Goal: Task Accomplishment & Management: Manage account settings

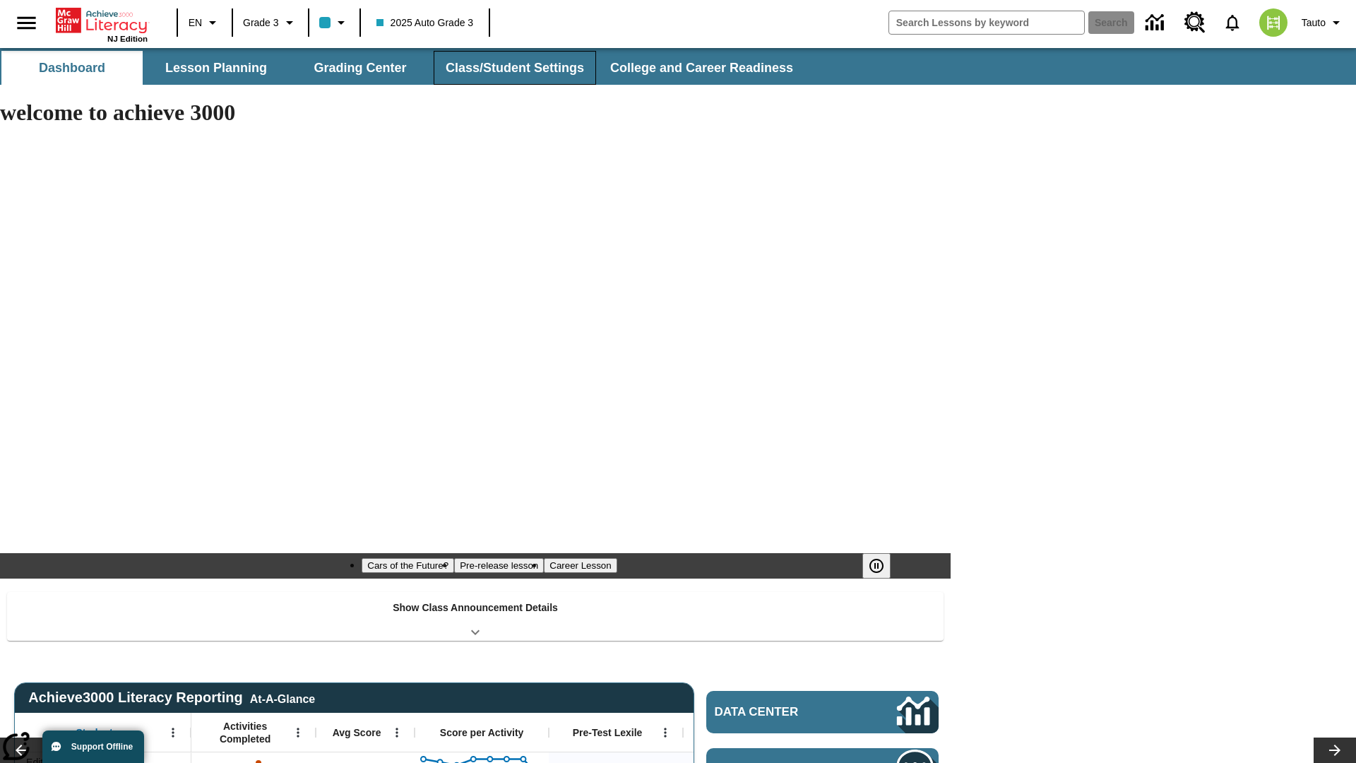
click at [513, 68] on button "Class/Student Settings" at bounding box center [515, 68] width 162 height 34
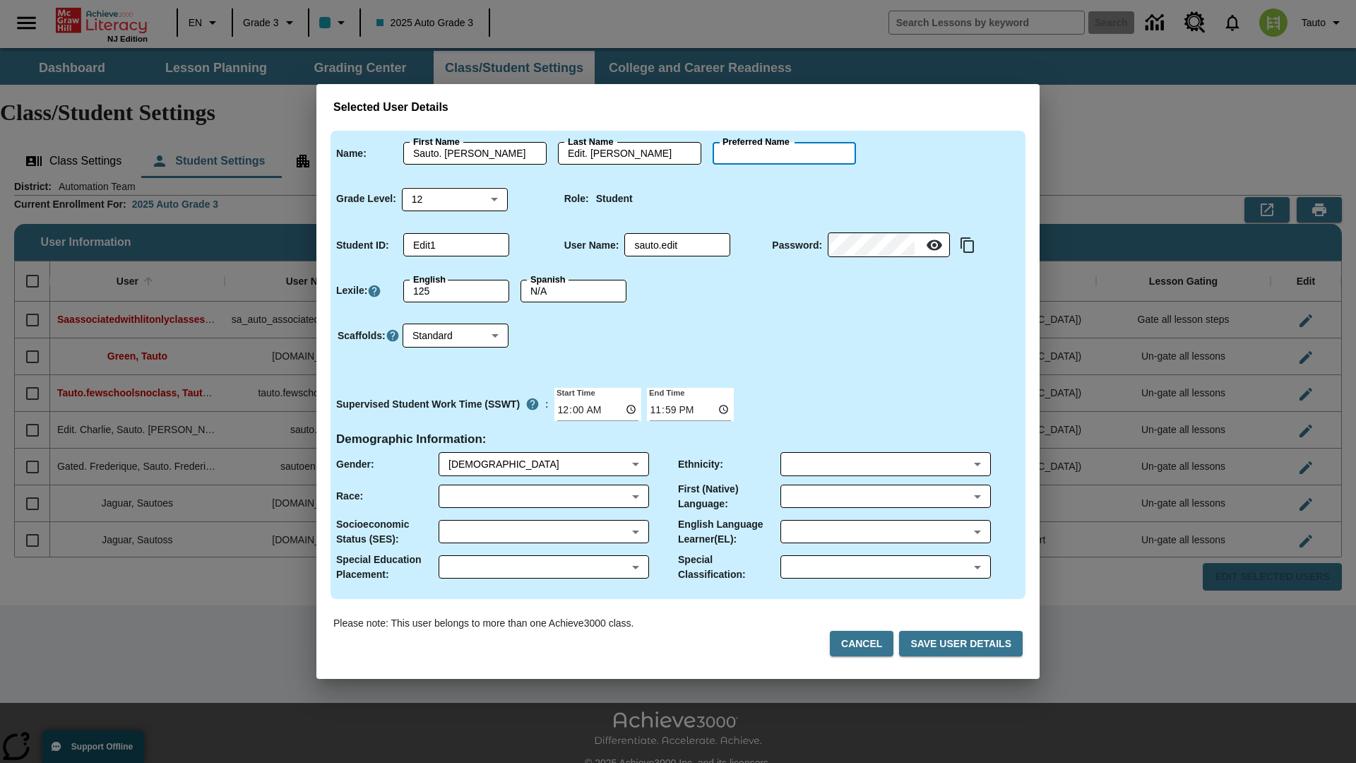
type input "[PERSON_NAME]"
click at [867, 643] on button "Cancel" at bounding box center [862, 644] width 64 height 26
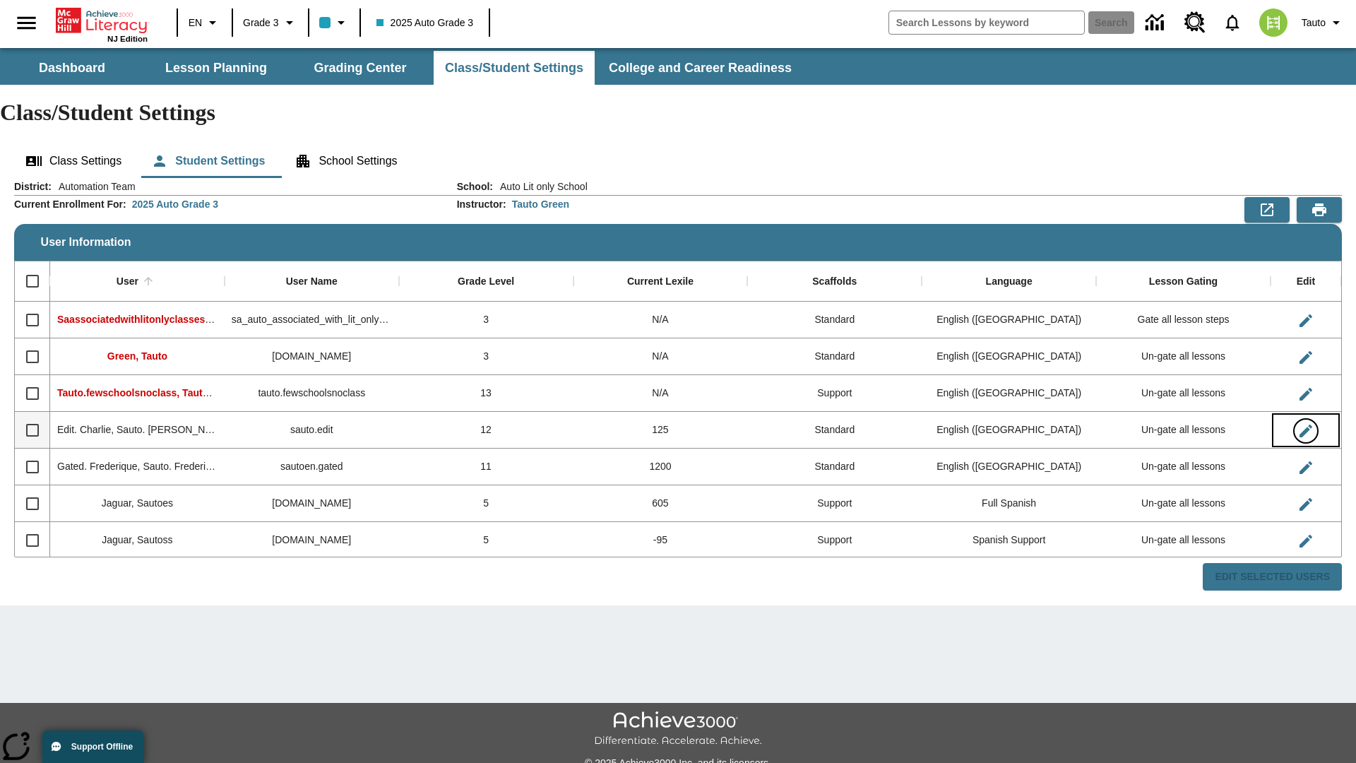
click at [1305, 424] on icon "Edit User" at bounding box center [1305, 430] width 13 height 13
